Goal: Information Seeking & Learning: Learn about a topic

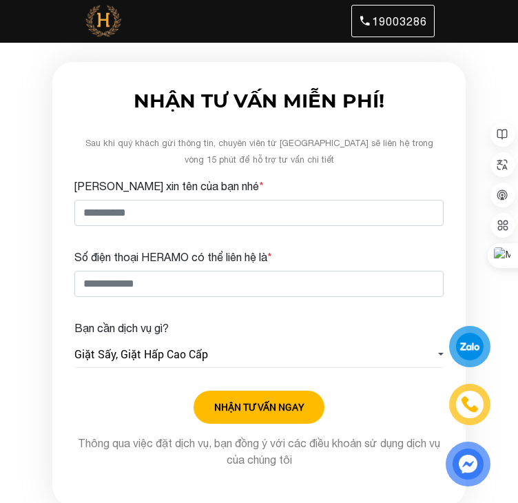
click at [183, 340] on div "Bạn cần dịch vụ gì? Giặt Sấy, Giặt Hấp Cao Cấp Giặt Sấy, Giặt Hấp Cao Cấp Vệ Si…" at bounding box center [258, 344] width 369 height 48
click at [303, 354] on link "Giặt Sấy, Giặt Hấp Cao Cấp" at bounding box center [258, 355] width 369 height 26
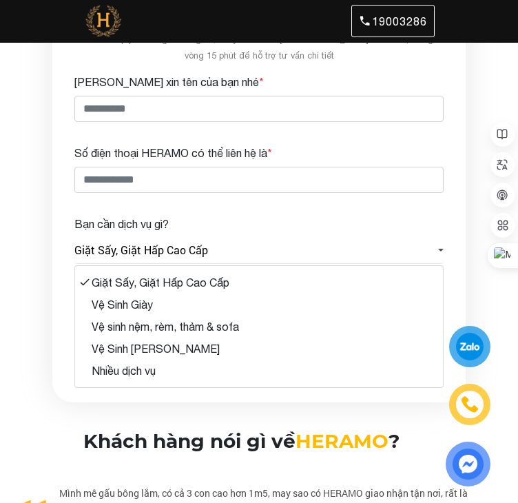
scroll to position [138, 0]
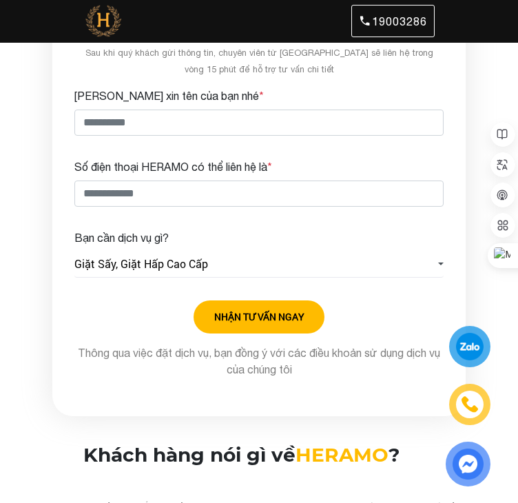
scroll to position [0, 0]
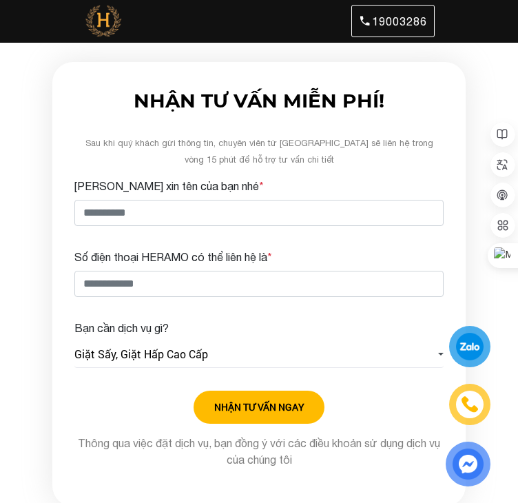
click at [0, 0] on img at bounding box center [0, 0] width 0 height 0
click at [463, 358] on div at bounding box center [470, 347] width 26 height 26
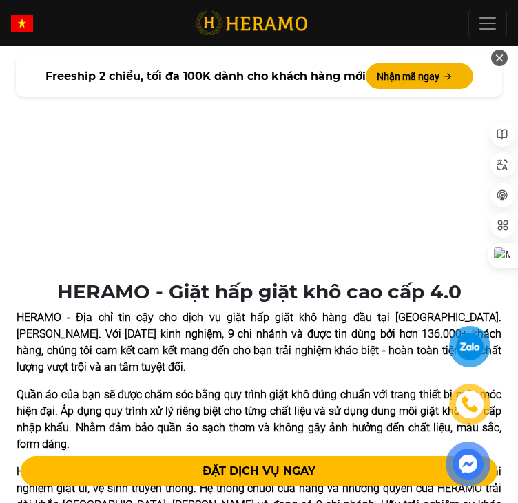
scroll to position [758, 0]
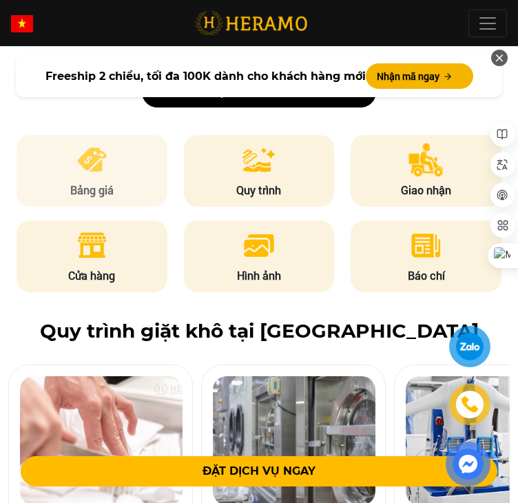
click at [131, 155] on li "Bảng giá" at bounding box center [92, 171] width 150 height 72
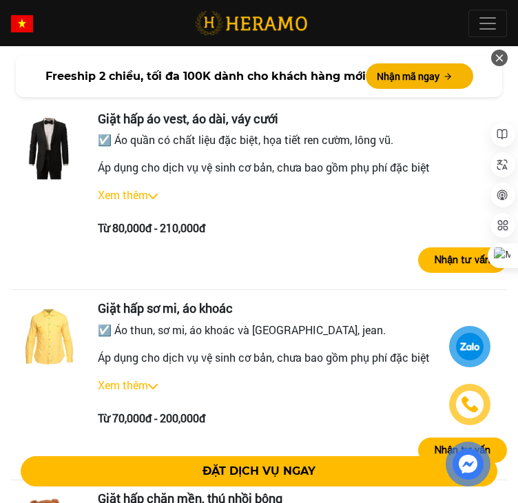
click at [119, 193] on link "Xem thêm" at bounding box center [123, 194] width 50 height 14
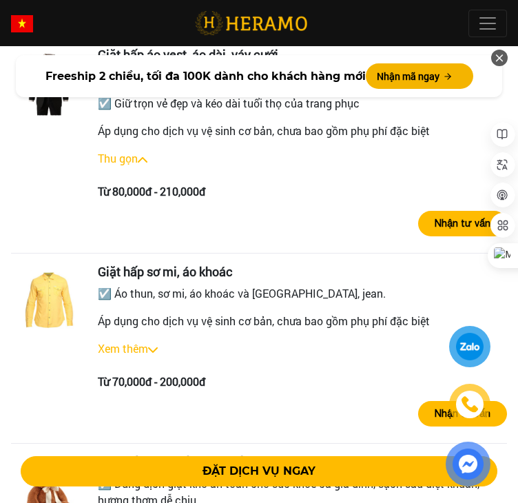
scroll to position [2529, 0]
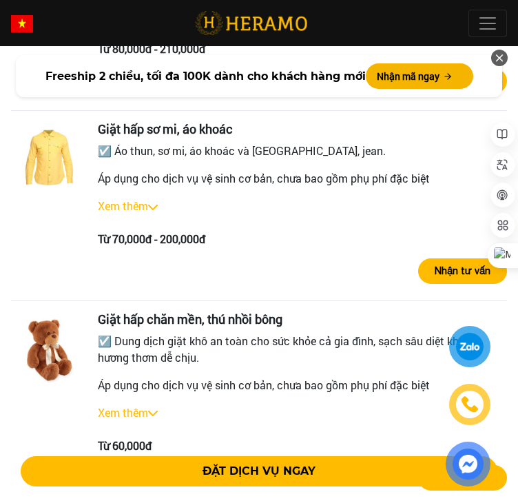
click at [124, 194] on div "Giặt hấp sơ mi, áo khoác ☑️ Áo thun, sơ mi, áo khoác và quần tây, jean. Áp dụng…" at bounding box center [302, 184] width 409 height 125
click at [131, 198] on link "Xem thêm" at bounding box center [123, 205] width 50 height 14
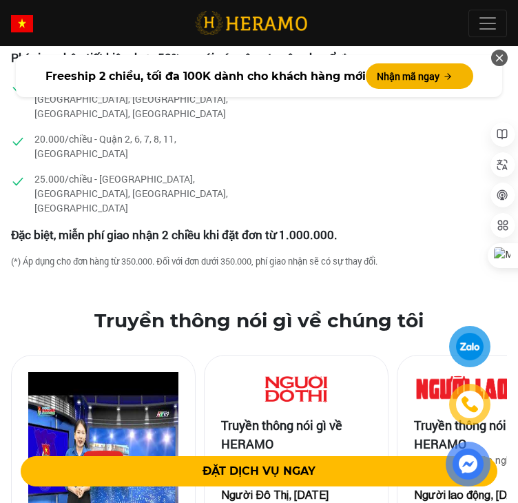
scroll to position [4596, 0]
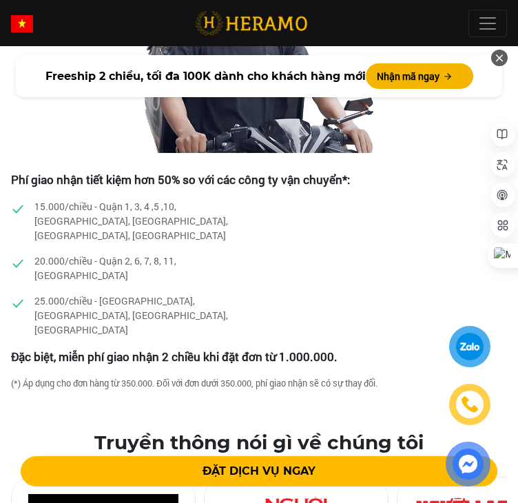
click at [89, 212] on p "15.000/chiều - Quận 1, 3, 4 ,5 ,10, [GEOGRAPHIC_DATA], [GEOGRAPHIC_DATA], [GEOG…" at bounding box center [151, 220] width 234 height 43
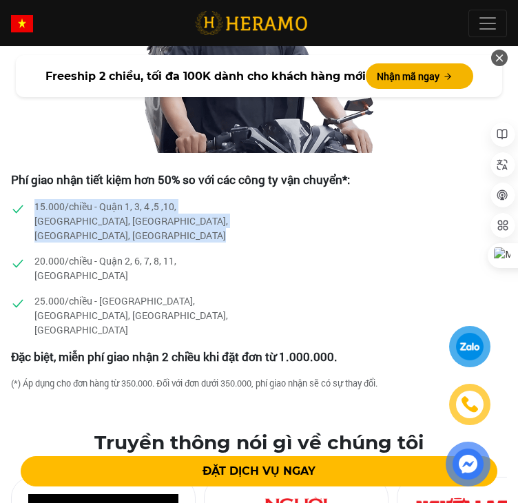
click at [89, 212] on p "15.000/chiều - Quận 1, 3, 4 ,5 ,10, [GEOGRAPHIC_DATA], [GEOGRAPHIC_DATA], [GEOG…" at bounding box center [151, 220] width 234 height 43
click at [334, 235] on div "15.000/chiều - Quận 1, 3, 4 ,5 ,10, [GEOGRAPHIC_DATA], [GEOGRAPHIC_DATA], [GEOG…" at bounding box center [259, 226] width 496 height 54
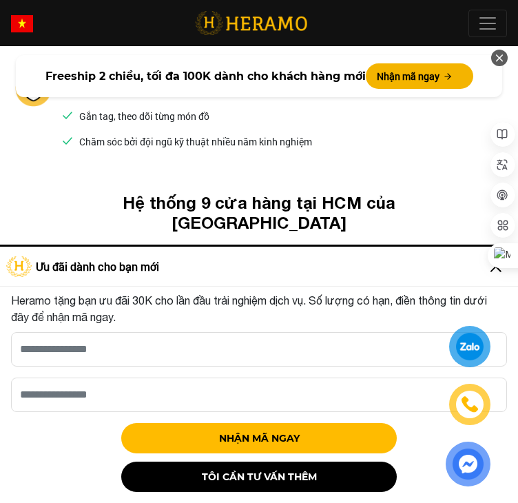
scroll to position [5492, 0]
